Goal: Task Accomplishment & Management: Complete application form

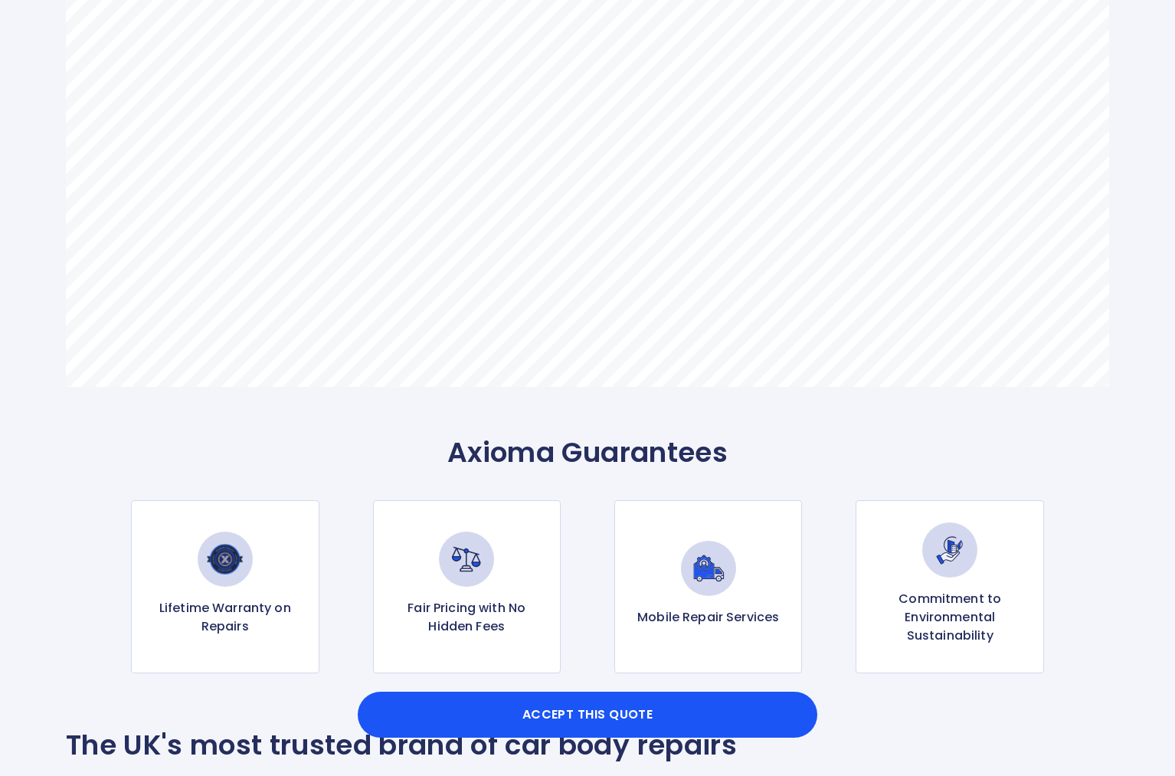
scroll to position [1299, 0]
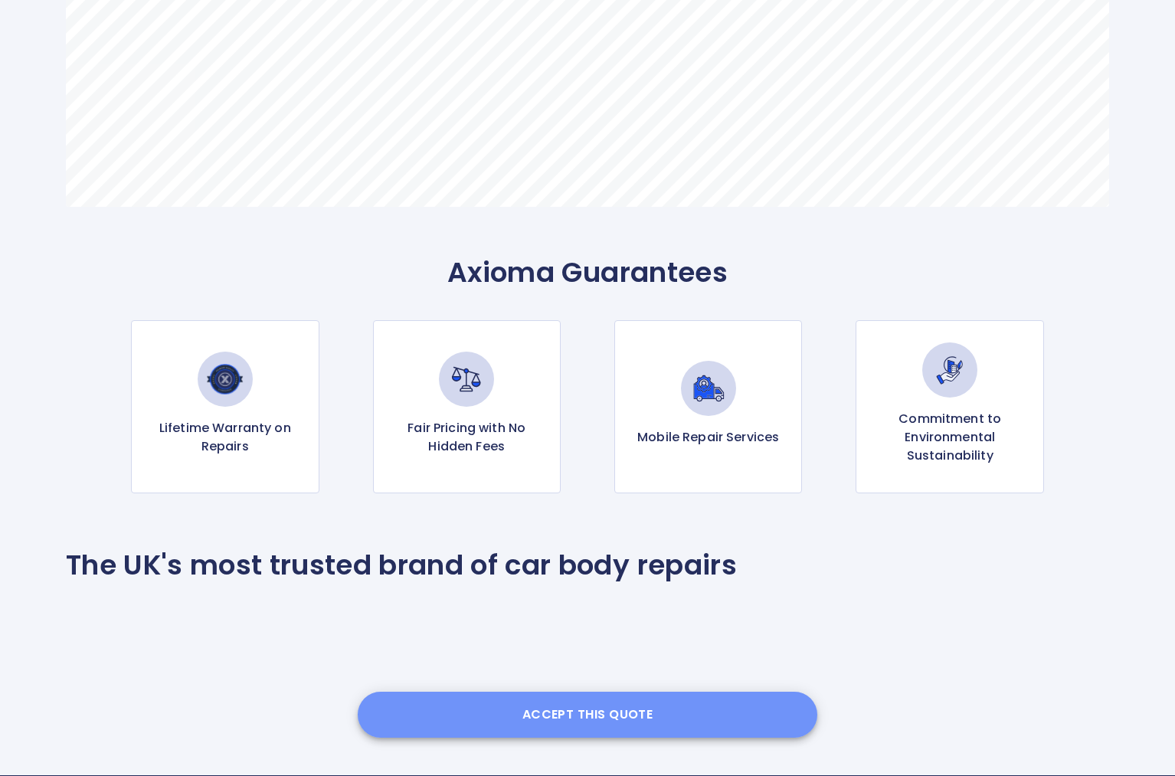
click at [564, 712] on button "Accept this Quote" at bounding box center [587, 715] width 459 height 46
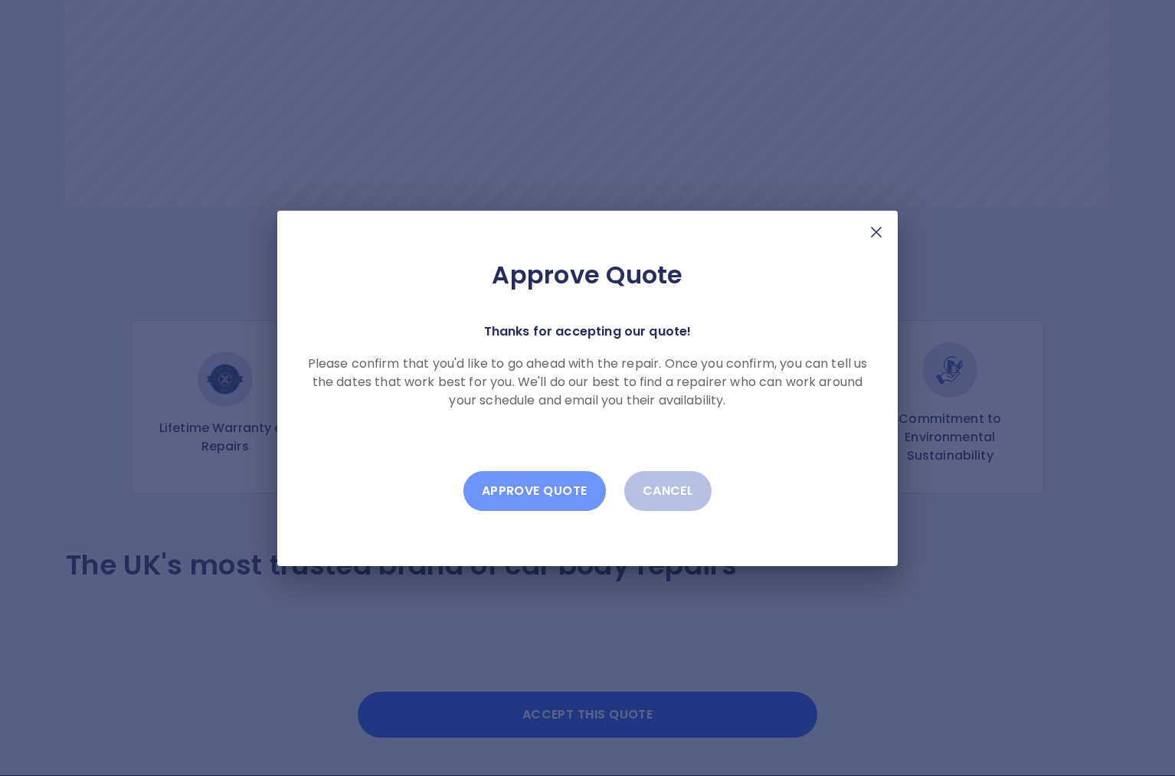
click at [545, 492] on button "Approve Quote" at bounding box center [534, 491] width 142 height 40
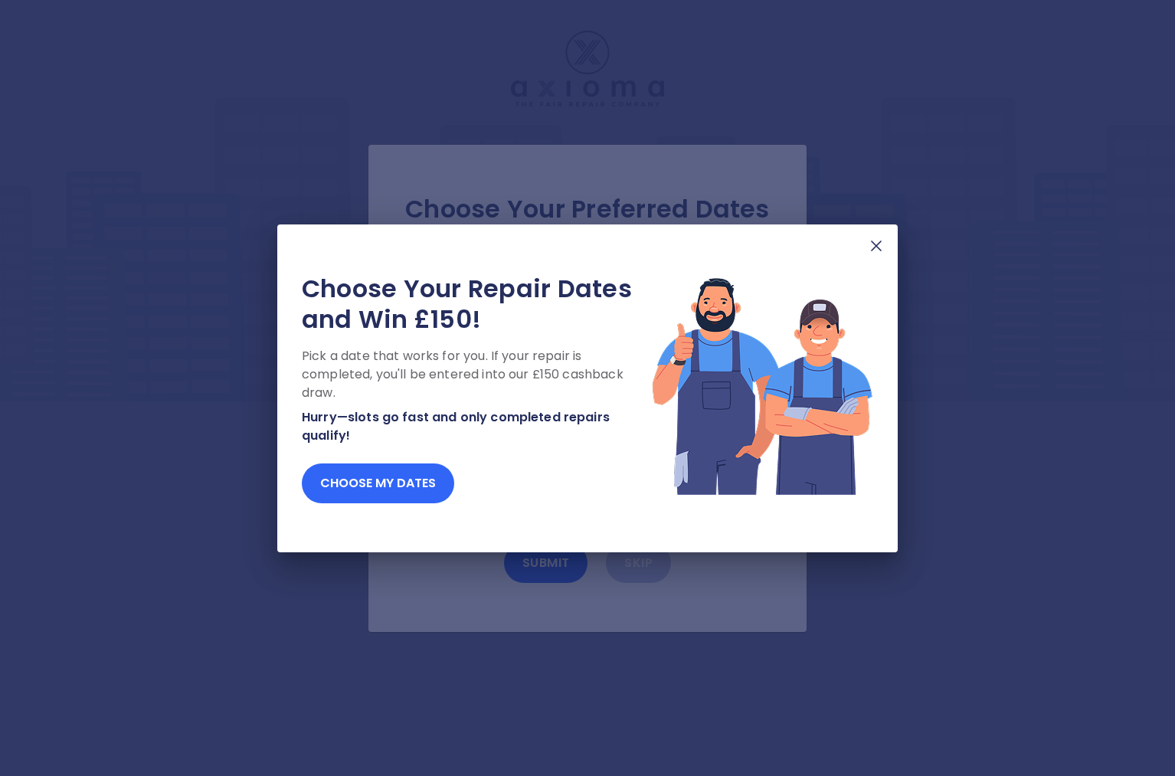
click at [377, 476] on button "Choose my dates" at bounding box center [378, 483] width 152 height 40
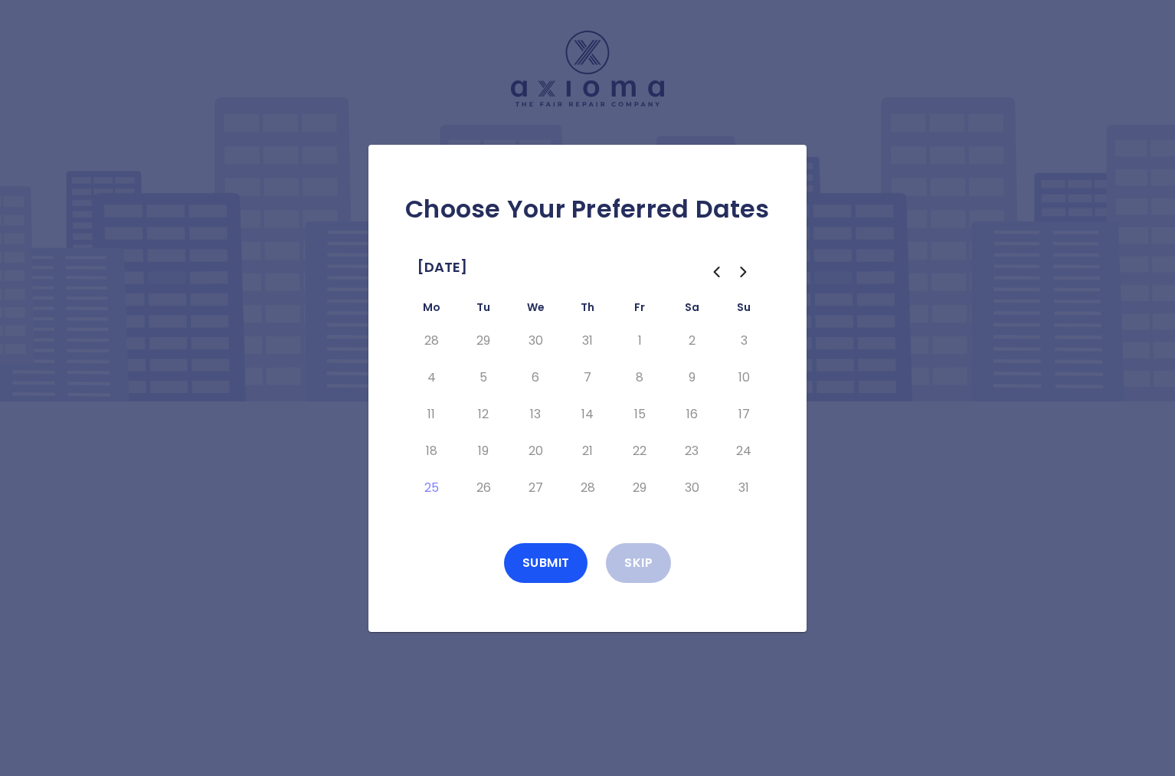
click at [743, 270] on icon "Go to the Next Month" at bounding box center [743, 272] width 18 height 18
click at [480, 340] on button "2" at bounding box center [483, 341] width 28 height 25
click at [535, 345] on button "3" at bounding box center [536, 341] width 28 height 25
click at [583, 341] on button "4" at bounding box center [588, 341] width 28 height 25
click at [639, 341] on button "5" at bounding box center [640, 341] width 28 height 25
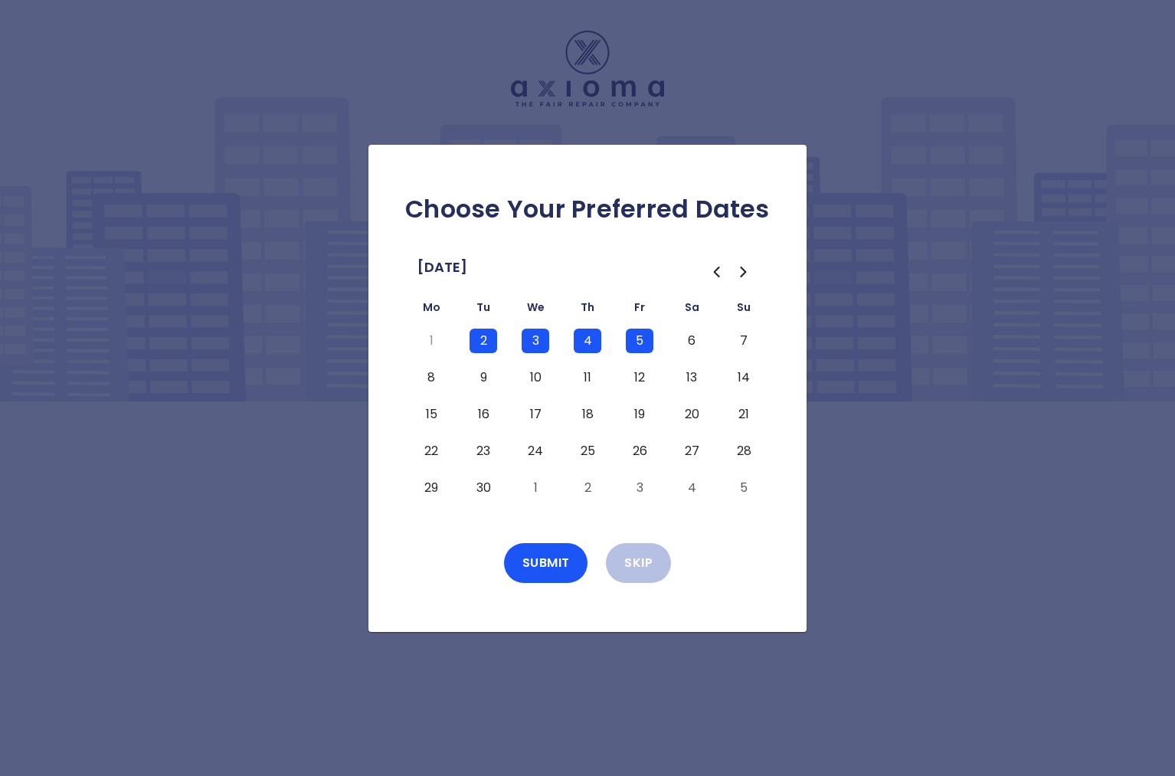
drag, startPoint x: 682, startPoint y: 342, endPoint x: 741, endPoint y: 342, distance: 59.0
click at [685, 342] on button "6" at bounding box center [692, 341] width 28 height 25
click at [743, 342] on button "7" at bounding box center [744, 341] width 28 height 25
drag, startPoint x: 739, startPoint y: 371, endPoint x: 698, endPoint y: 375, distance: 41.6
click at [737, 371] on button "14" at bounding box center [744, 377] width 28 height 25
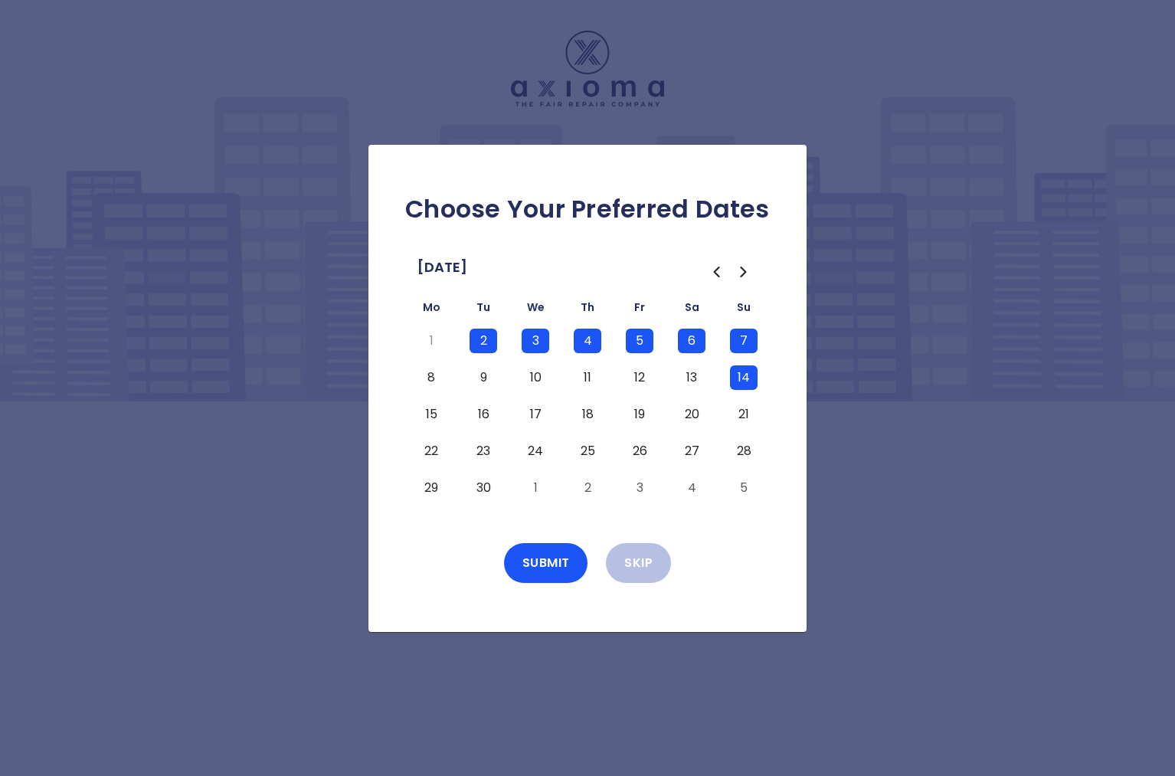
drag, startPoint x: 694, startPoint y: 375, endPoint x: 669, endPoint y: 375, distance: 25.3
click at [693, 375] on button "13" at bounding box center [692, 377] width 28 height 25
drag, startPoint x: 641, startPoint y: 375, endPoint x: 610, endPoint y: 375, distance: 30.6
click at [641, 375] on button "12" at bounding box center [640, 377] width 28 height 25
click at [596, 374] on button "11" at bounding box center [588, 377] width 28 height 25
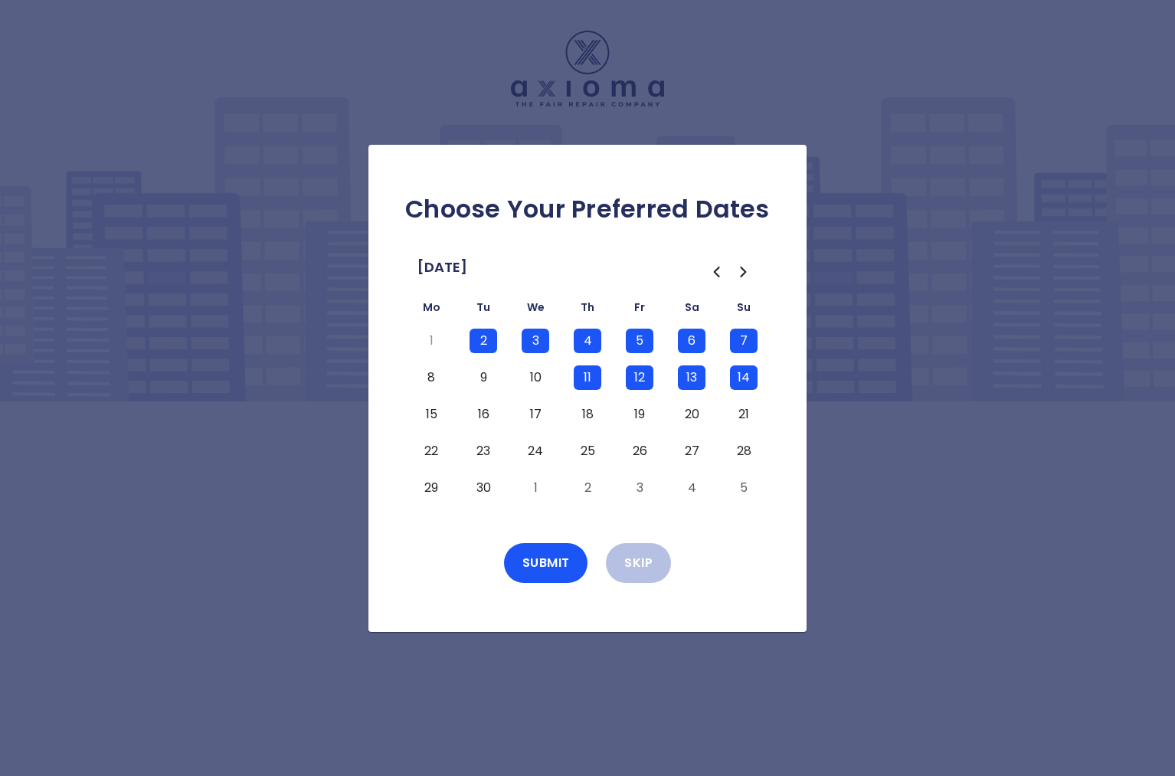
click at [514, 376] on td "10" at bounding box center [535, 377] width 52 height 37
drag, startPoint x: 478, startPoint y: 379, endPoint x: 505, endPoint y: 379, distance: 26.8
click at [478, 379] on button "9" at bounding box center [483, 377] width 28 height 25
click at [528, 377] on button "10" at bounding box center [536, 377] width 28 height 25
drag, startPoint x: 427, startPoint y: 383, endPoint x: 424, endPoint y: 411, distance: 28.5
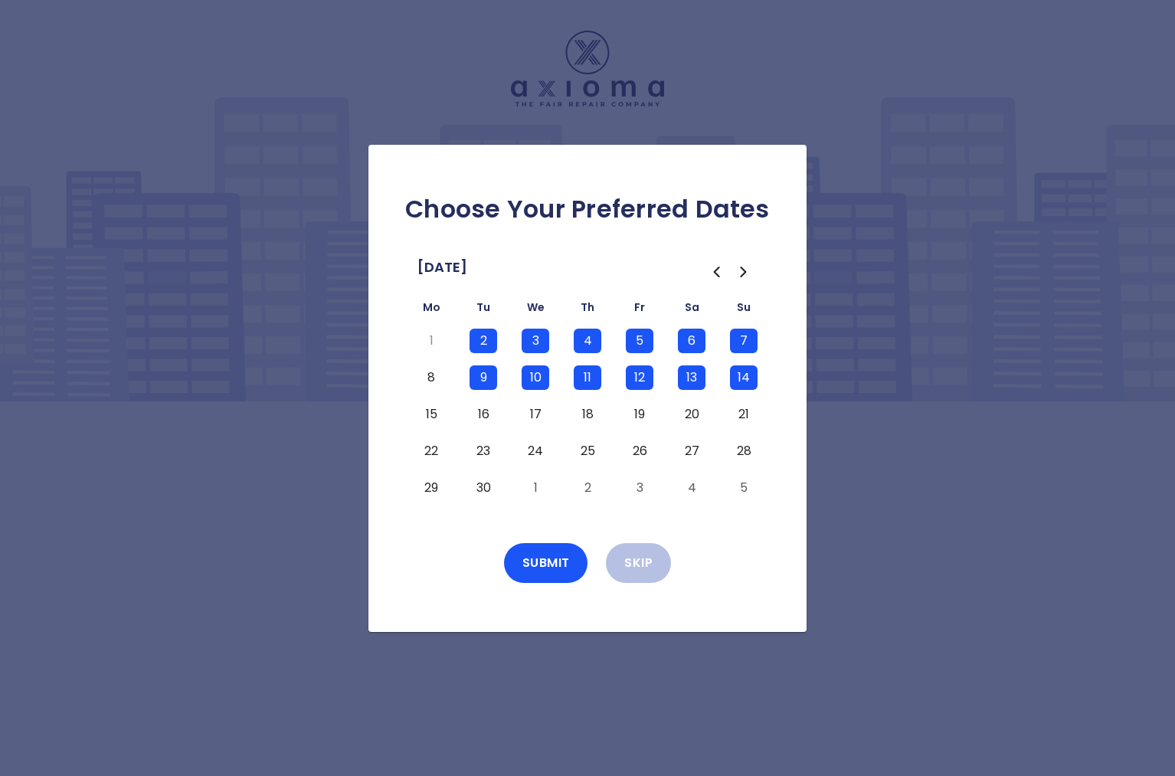
click at [427, 388] on button "8" at bounding box center [431, 377] width 28 height 25
click at [424, 412] on button "15" at bounding box center [431, 414] width 28 height 25
drag, startPoint x: 479, startPoint y: 413, endPoint x: 506, endPoint y: 414, distance: 27.6
click at [479, 413] on button "16" at bounding box center [483, 414] width 28 height 25
click at [530, 416] on button "17" at bounding box center [536, 414] width 28 height 25
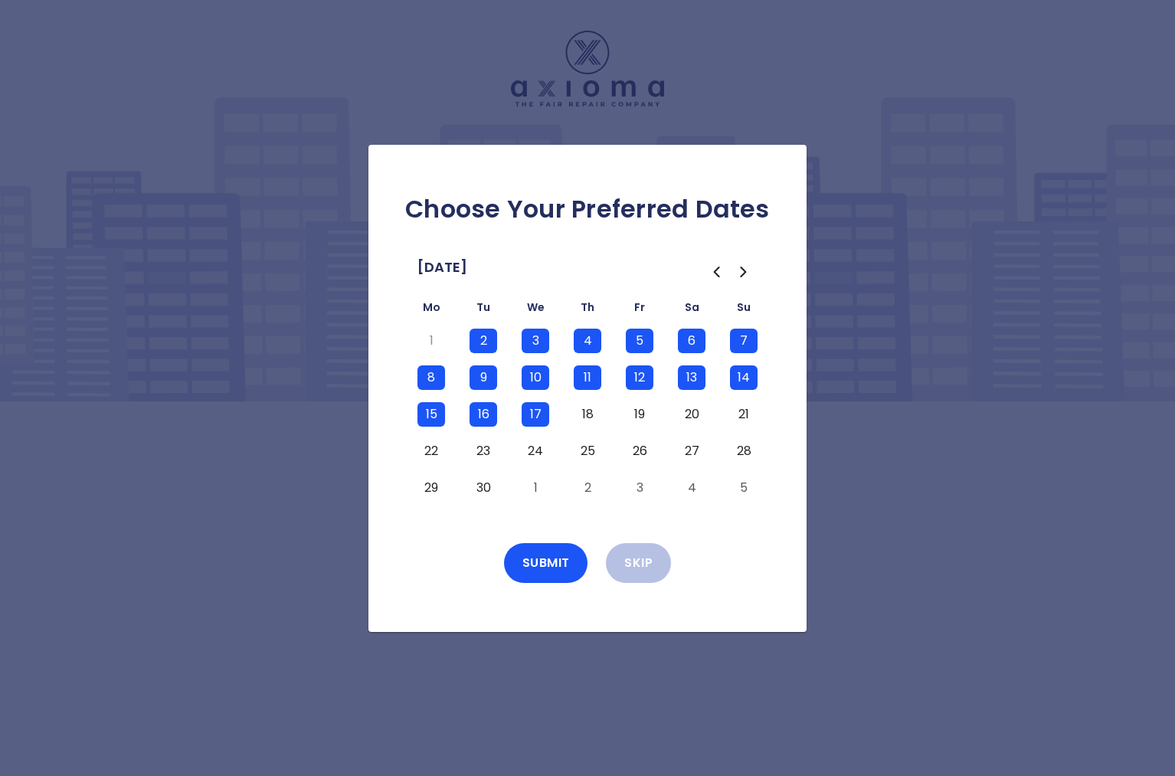
click at [581, 415] on button "18" at bounding box center [588, 414] width 28 height 25
drag, startPoint x: 635, startPoint y: 415, endPoint x: 649, endPoint y: 415, distance: 13.8
click at [635, 415] on button "19" at bounding box center [640, 414] width 28 height 25
drag, startPoint x: 692, startPoint y: 415, endPoint x: 721, endPoint y: 417, distance: 29.1
click at [692, 415] on button "20" at bounding box center [692, 414] width 28 height 25
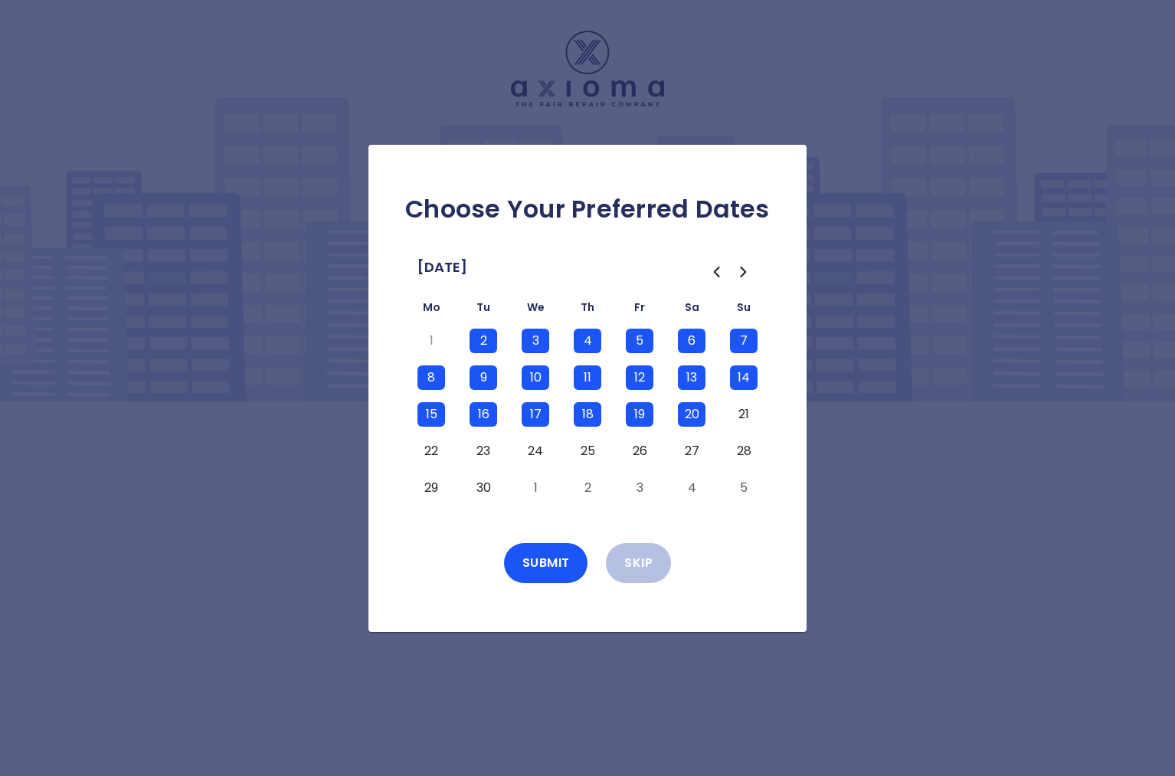
click at [730, 417] on button "21" at bounding box center [744, 414] width 28 height 25
drag, startPoint x: 734, startPoint y: 445, endPoint x: 708, endPoint y: 446, distance: 26.0
click at [732, 445] on button "28" at bounding box center [744, 451] width 28 height 25
drag, startPoint x: 692, startPoint y: 446, endPoint x: 648, endPoint y: 446, distance: 44.4
click at [688, 446] on button "27" at bounding box center [692, 451] width 28 height 25
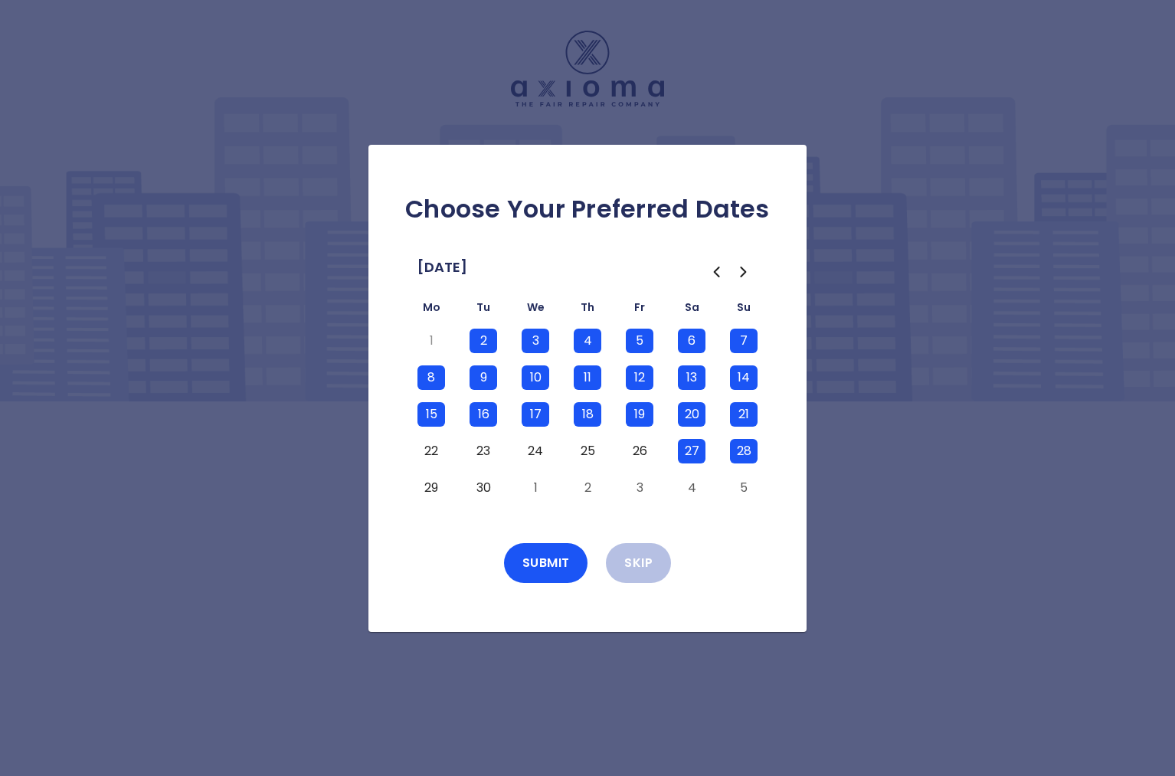
click at [628, 446] on button "26" at bounding box center [640, 451] width 28 height 25
click at [590, 446] on button "25" at bounding box center [588, 451] width 28 height 25
click at [543, 451] on button "24" at bounding box center [536, 451] width 28 height 25
click at [509, 451] on td "23" at bounding box center [483, 451] width 52 height 37
drag, startPoint x: 496, startPoint y: 450, endPoint x: 466, endPoint y: 450, distance: 30.6
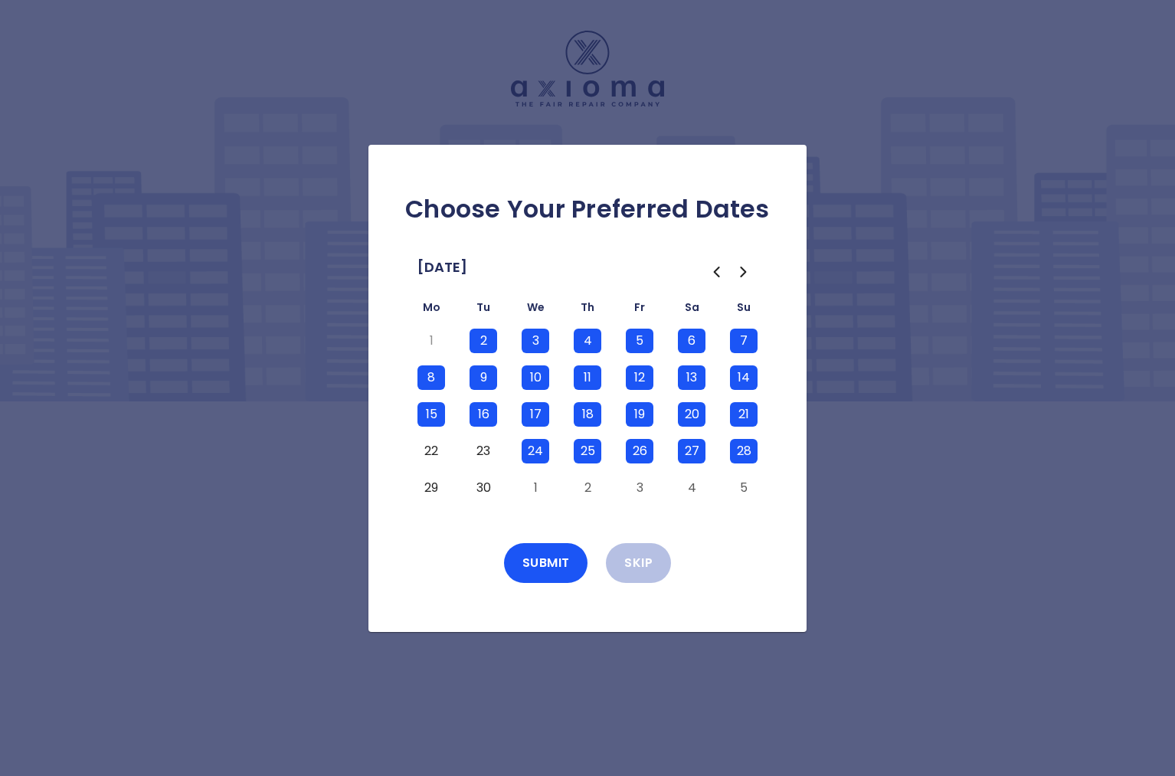
click at [495, 450] on button "23" at bounding box center [483, 451] width 28 height 25
drag, startPoint x: 443, startPoint y: 450, endPoint x: 442, endPoint y: 459, distance: 9.2
click at [443, 451] on button "22" at bounding box center [431, 451] width 28 height 25
click at [440, 464] on td "22" at bounding box center [431, 451] width 52 height 37
click at [427, 485] on button "29" at bounding box center [431, 488] width 28 height 25
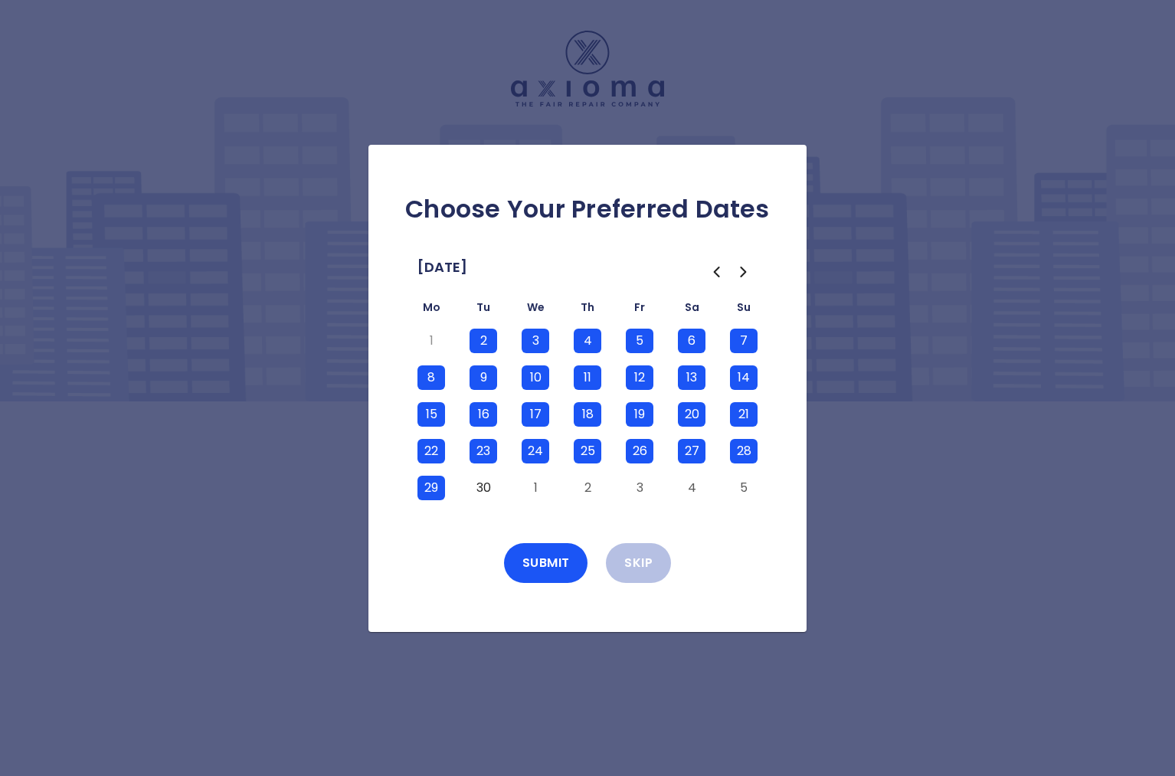
click at [482, 486] on button "30" at bounding box center [483, 488] width 28 height 25
click at [531, 486] on button "1" at bounding box center [536, 488] width 28 height 25
click at [536, 496] on button "1" at bounding box center [536, 488] width 28 height 25
click at [554, 562] on button "Submit" at bounding box center [546, 563] width 84 height 40
